Goal: Find contact information: Find contact information

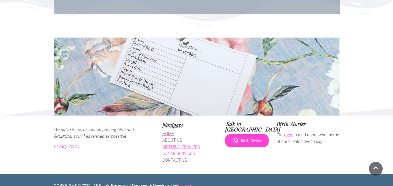
scroll to position [3128, 0]
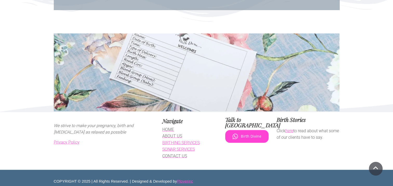
click at [182, 154] on span "CONTACT US" at bounding box center [174, 156] width 25 height 5
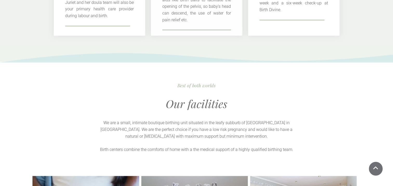
scroll to position [545, 0]
